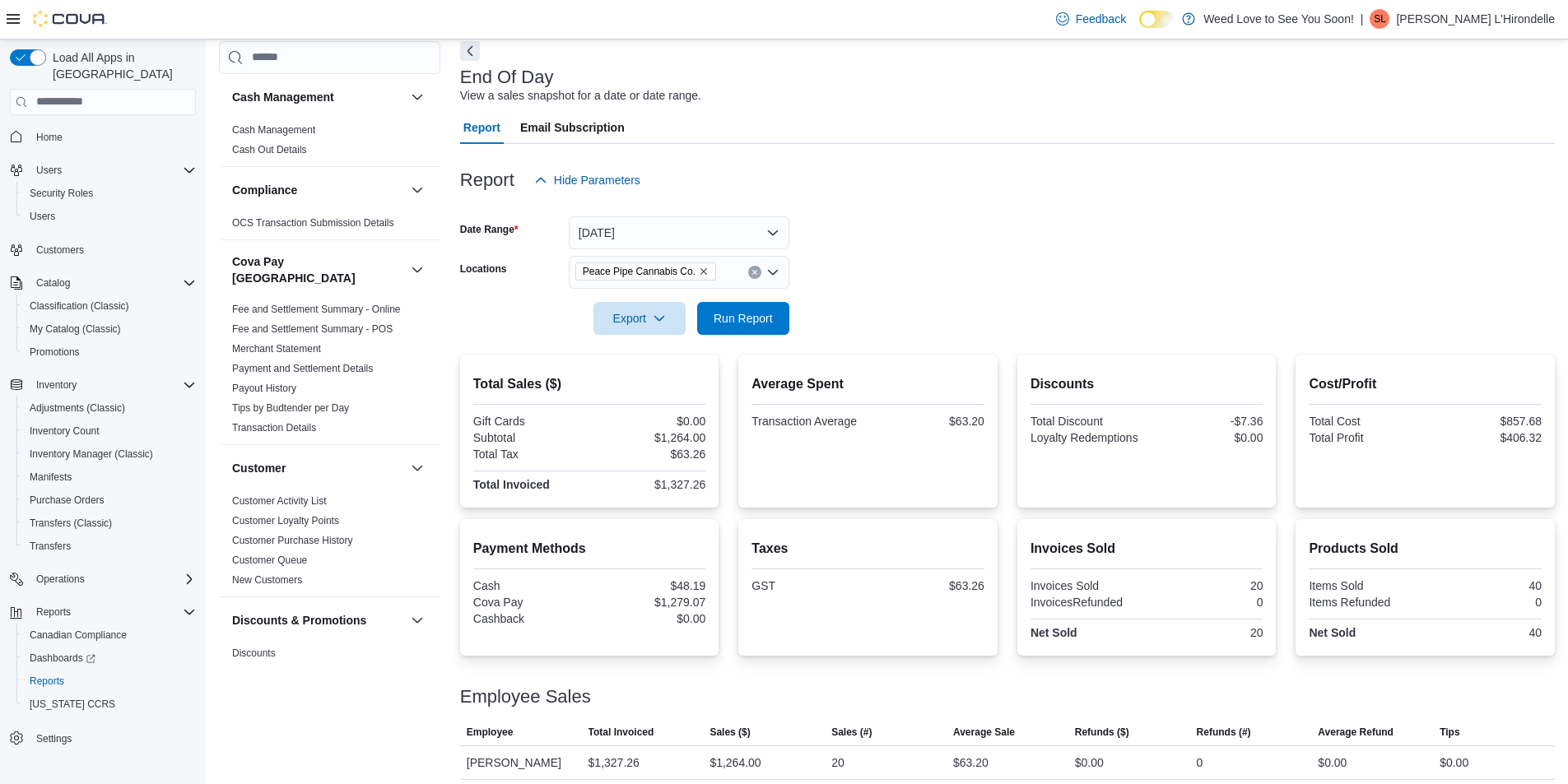
scroll to position [87, 0]
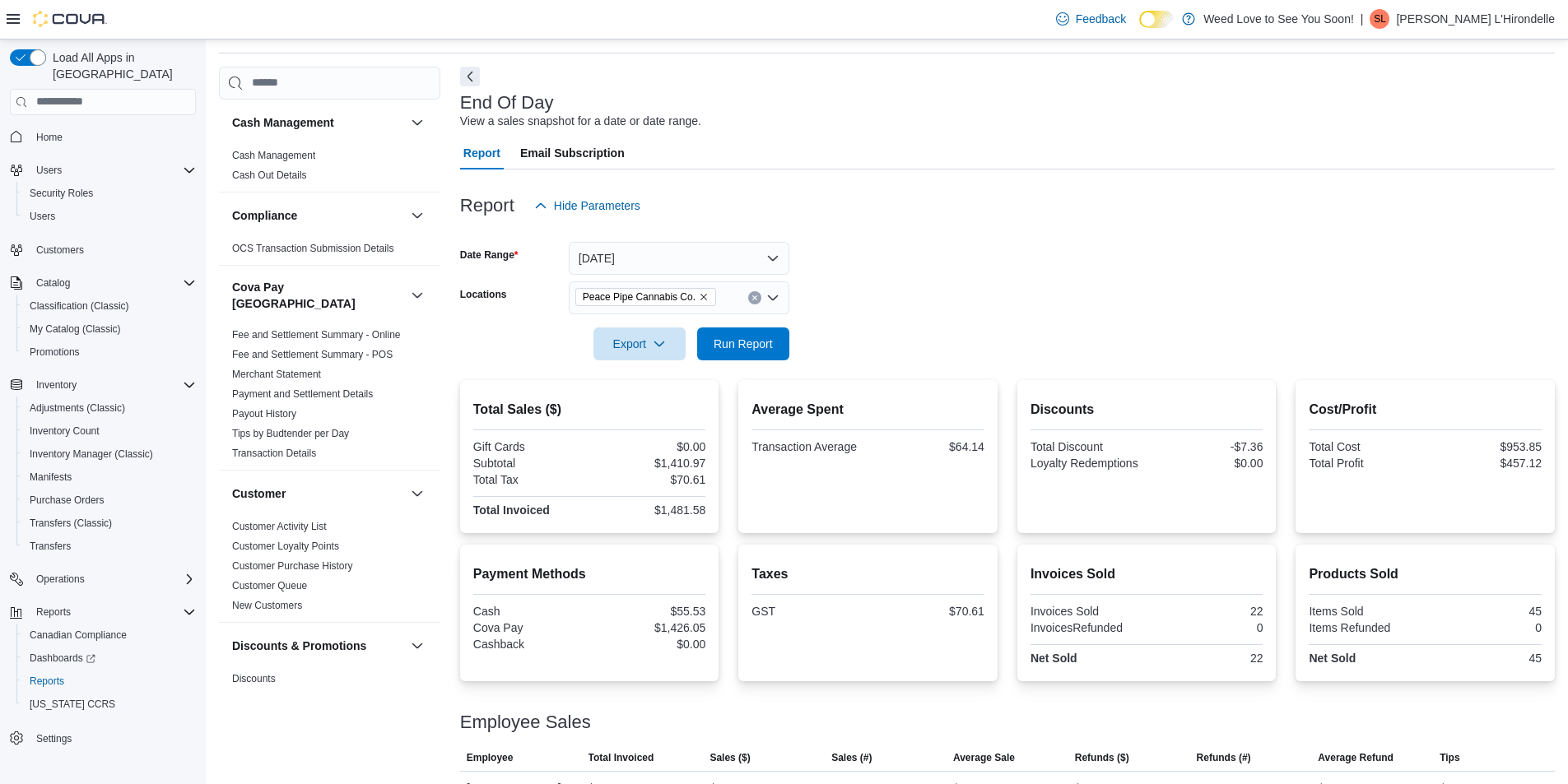
scroll to position [87, 0]
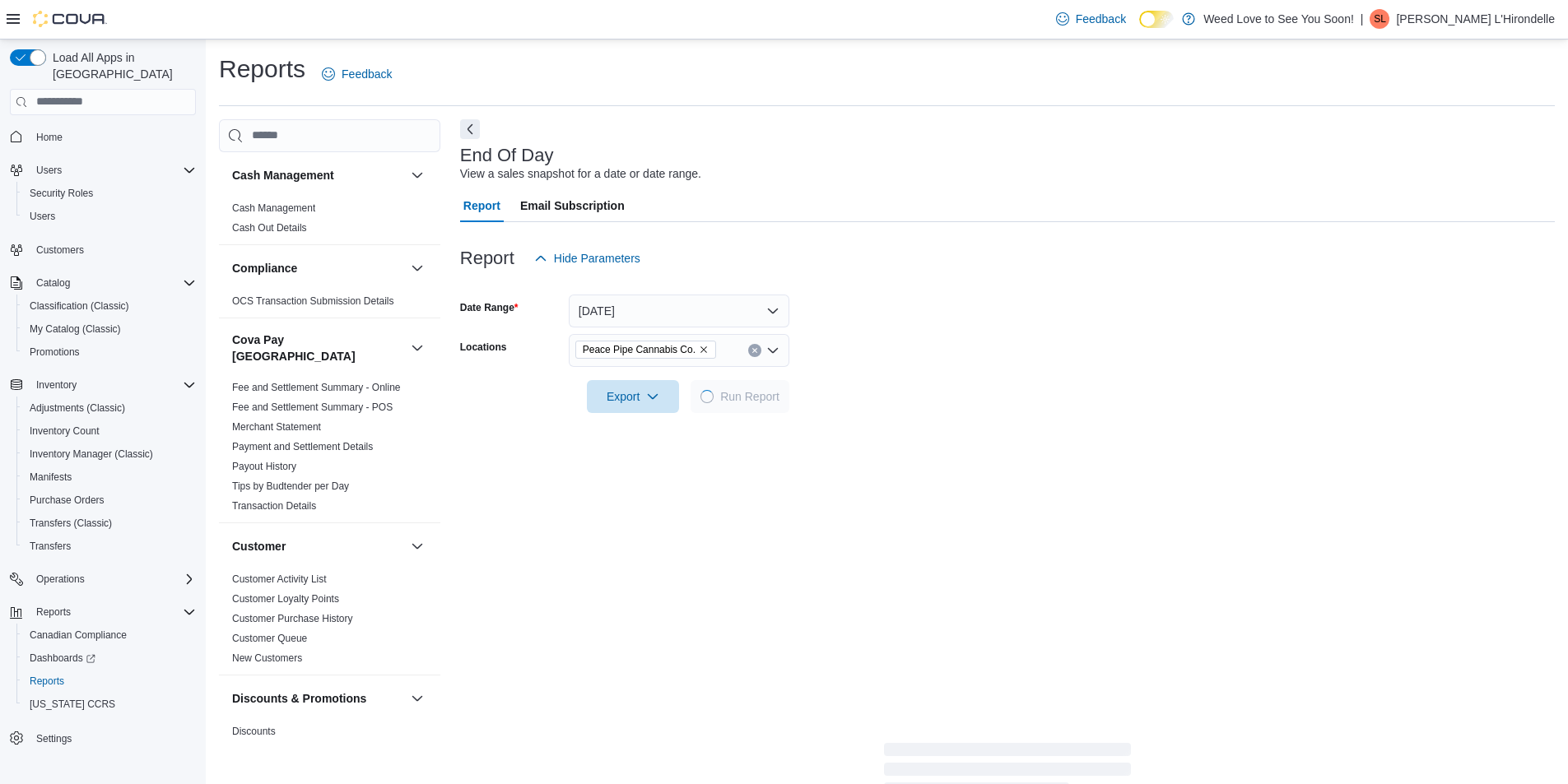
scroll to position [87, 0]
